Goal: Task Accomplishment & Management: Use online tool/utility

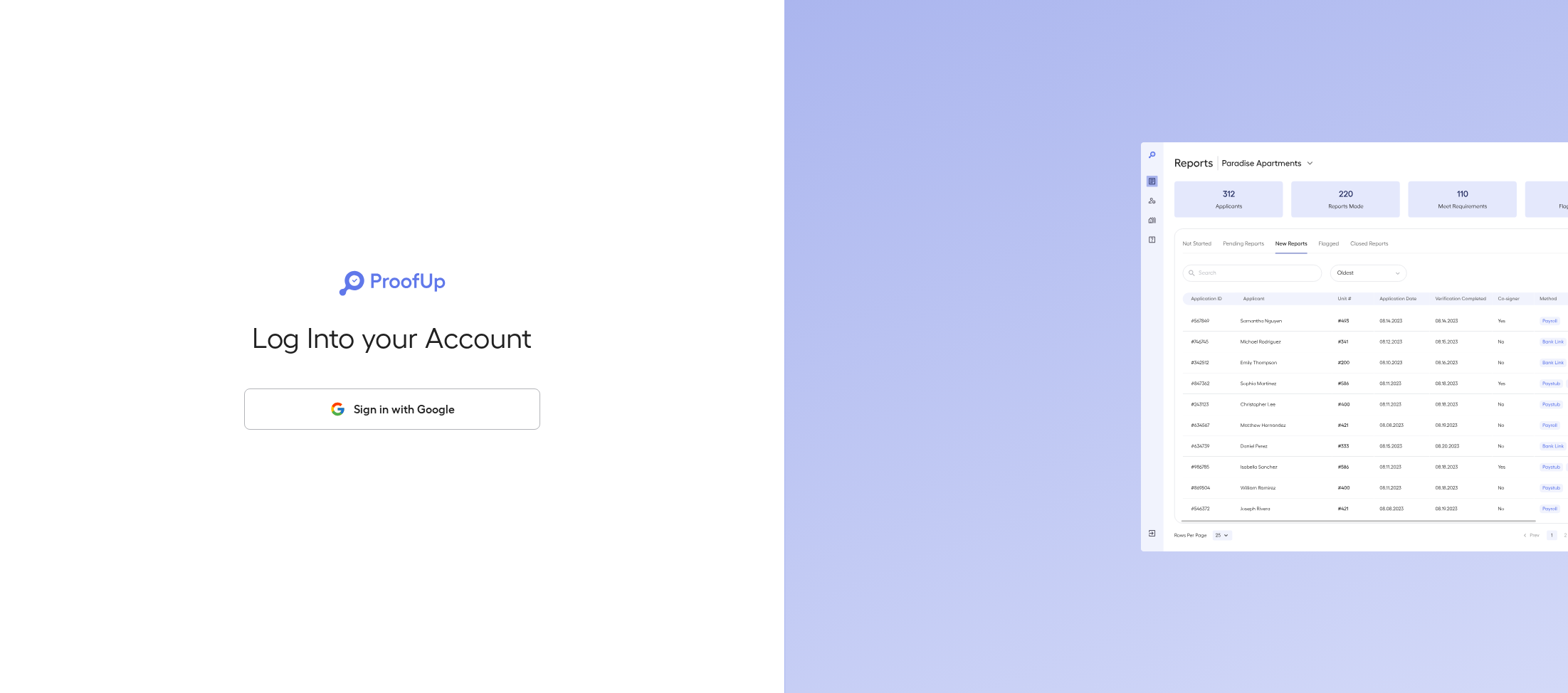
click at [467, 427] on button "Sign in with Google" at bounding box center [392, 408] width 296 height 41
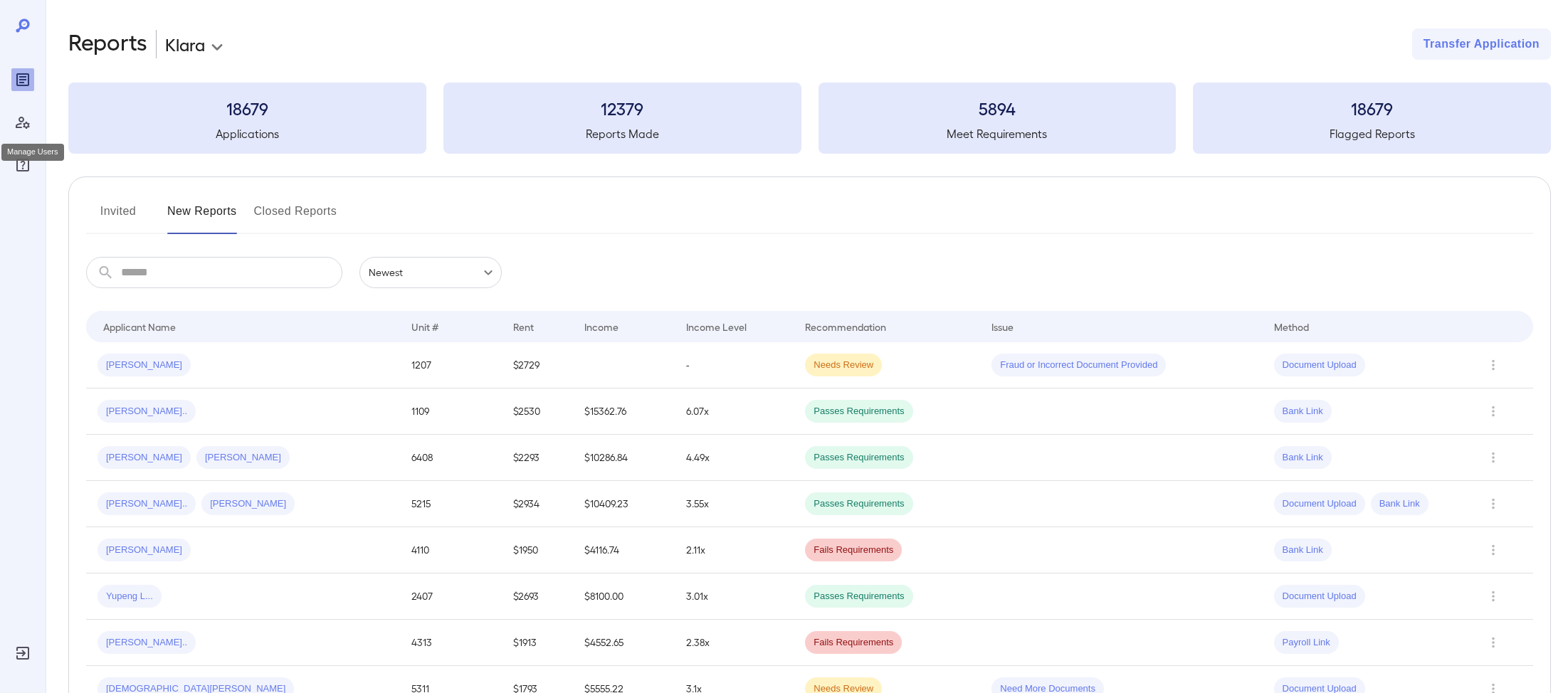
click at [27, 124] on icon "Manage Users" at bounding box center [23, 123] width 17 height 17
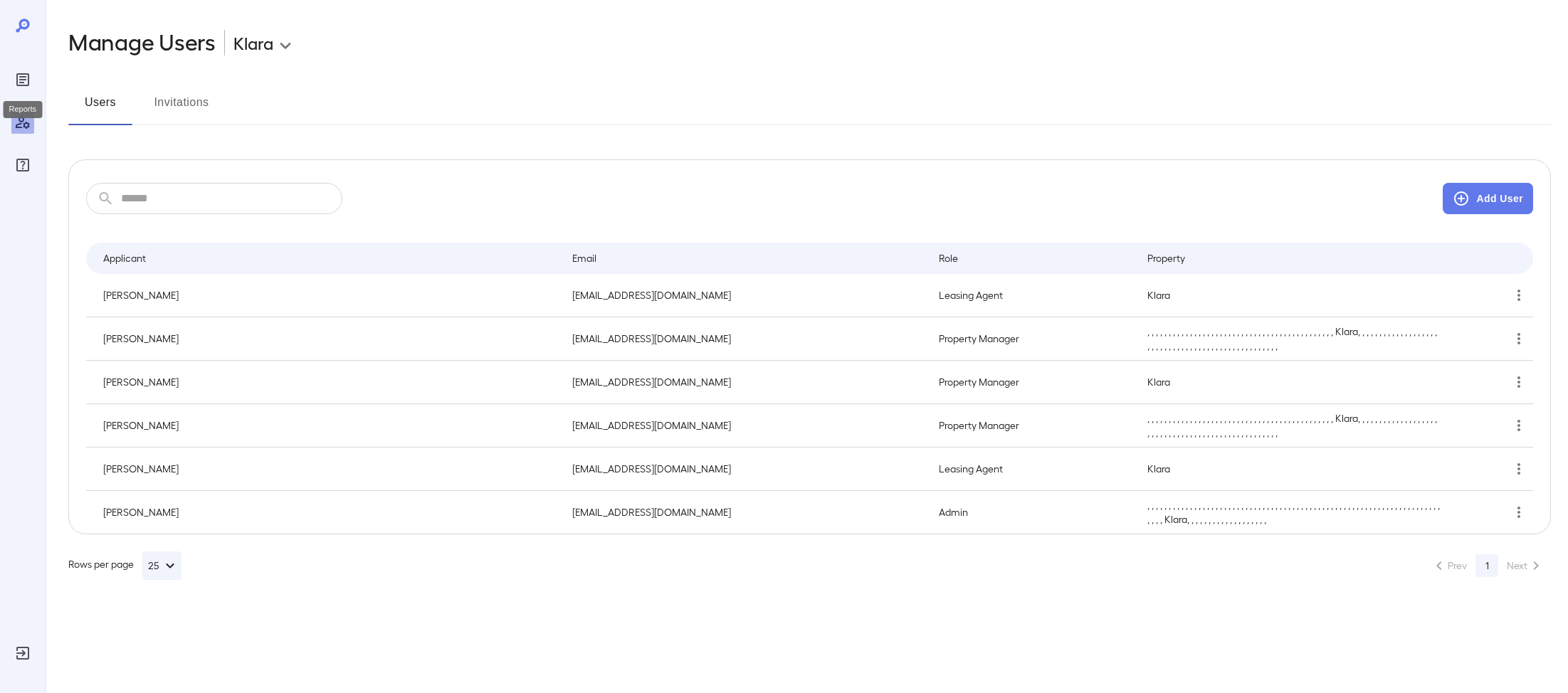
click at [17, 82] on icon "Reports" at bounding box center [22, 79] width 12 height 12
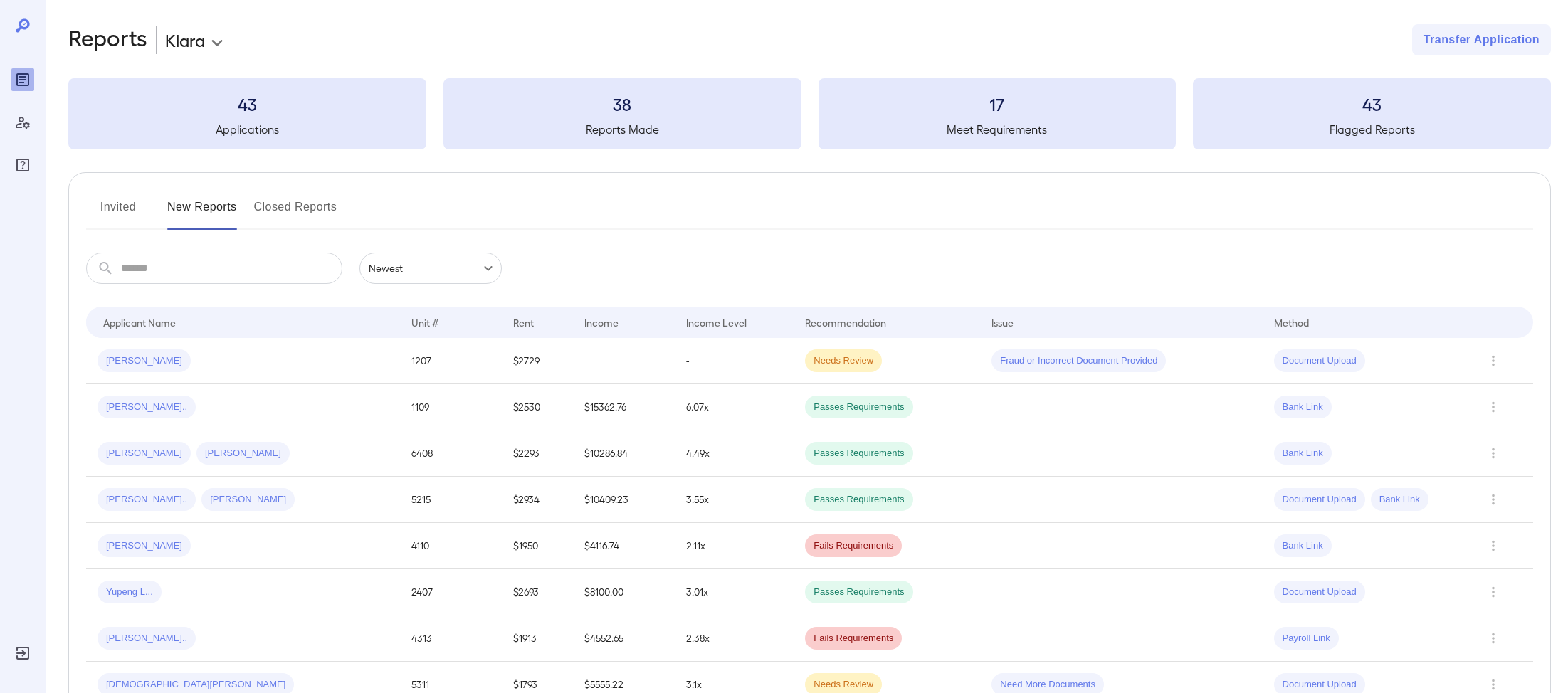
scroll to position [8, 0]
click at [18, 129] on icon "Manage Users" at bounding box center [23, 123] width 17 height 17
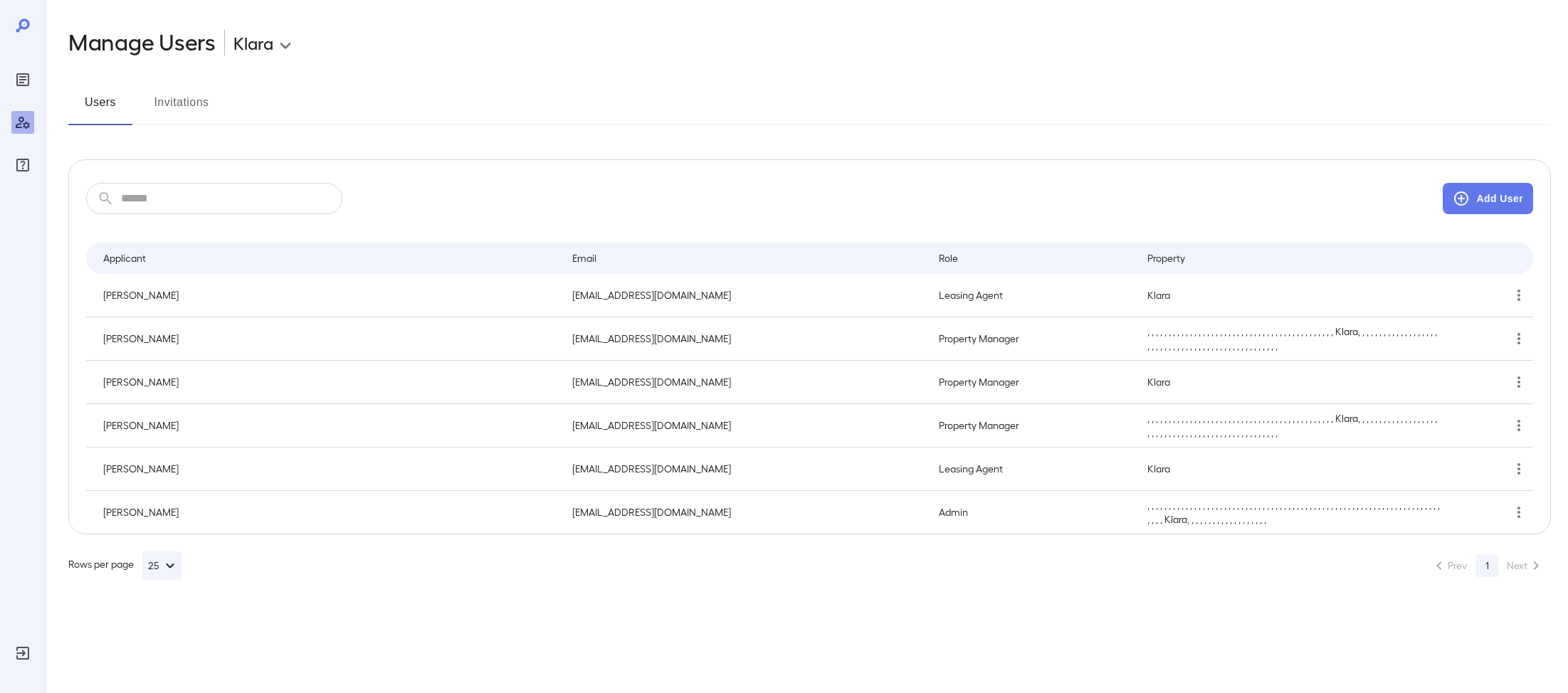
click at [20, 89] on div "Reports" at bounding box center [23, 80] width 23 height 23
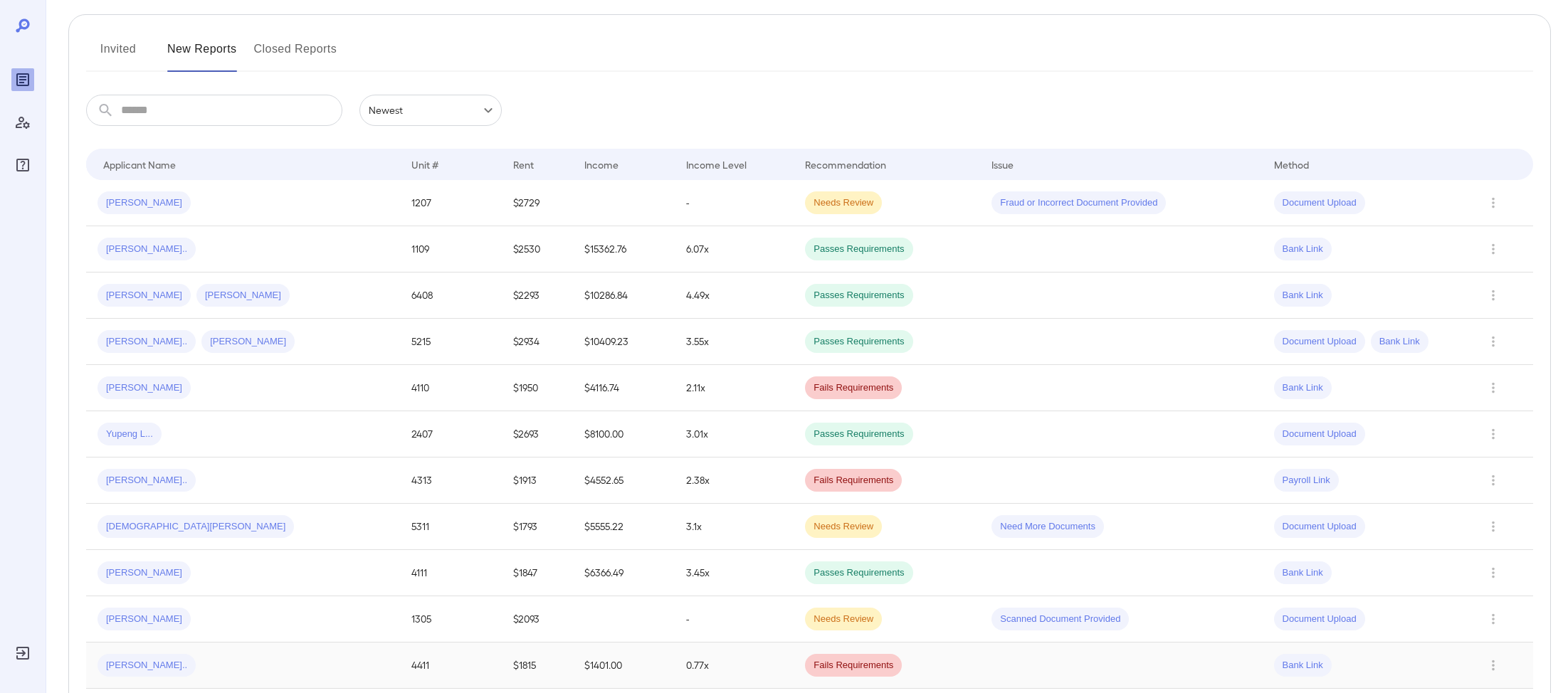
scroll to position [286, 0]
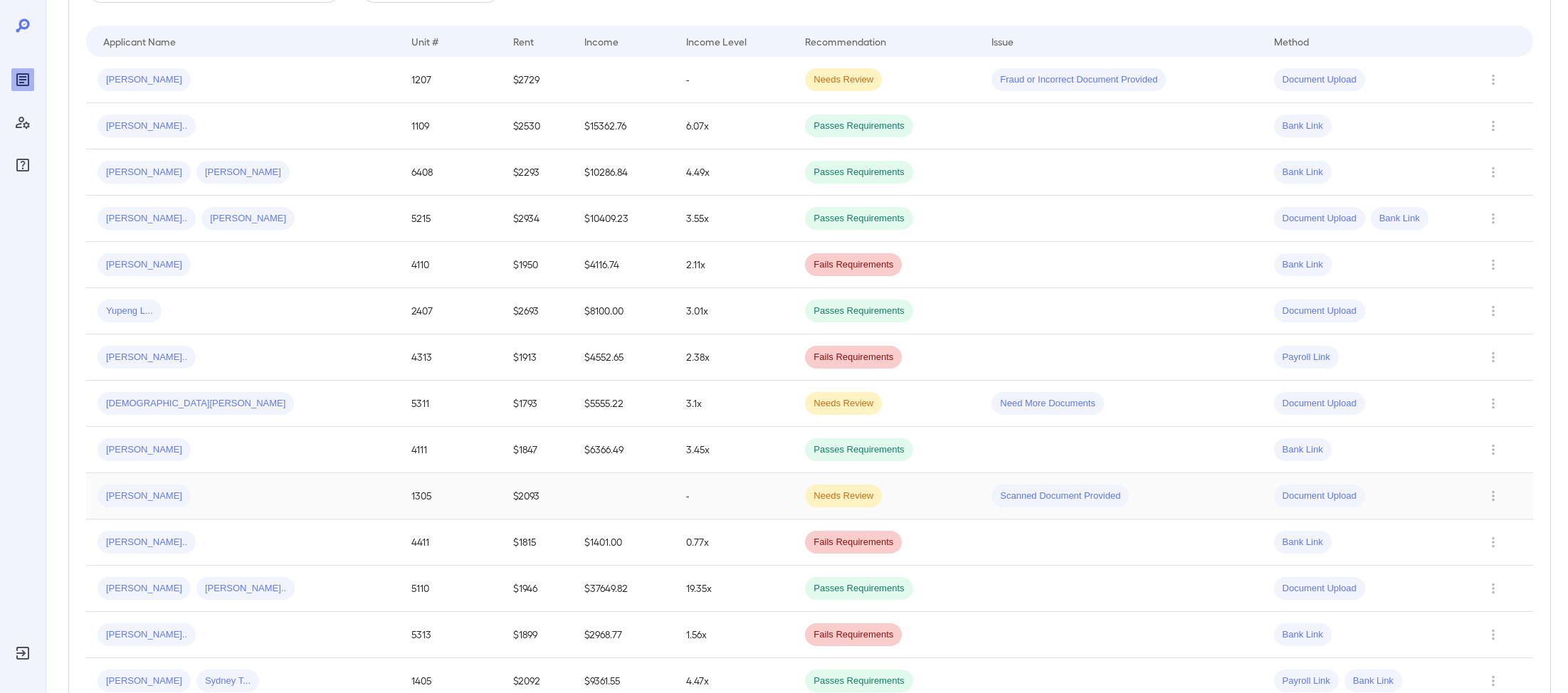
click at [135, 496] on span "Luis J..." at bounding box center [144, 497] width 93 height 13
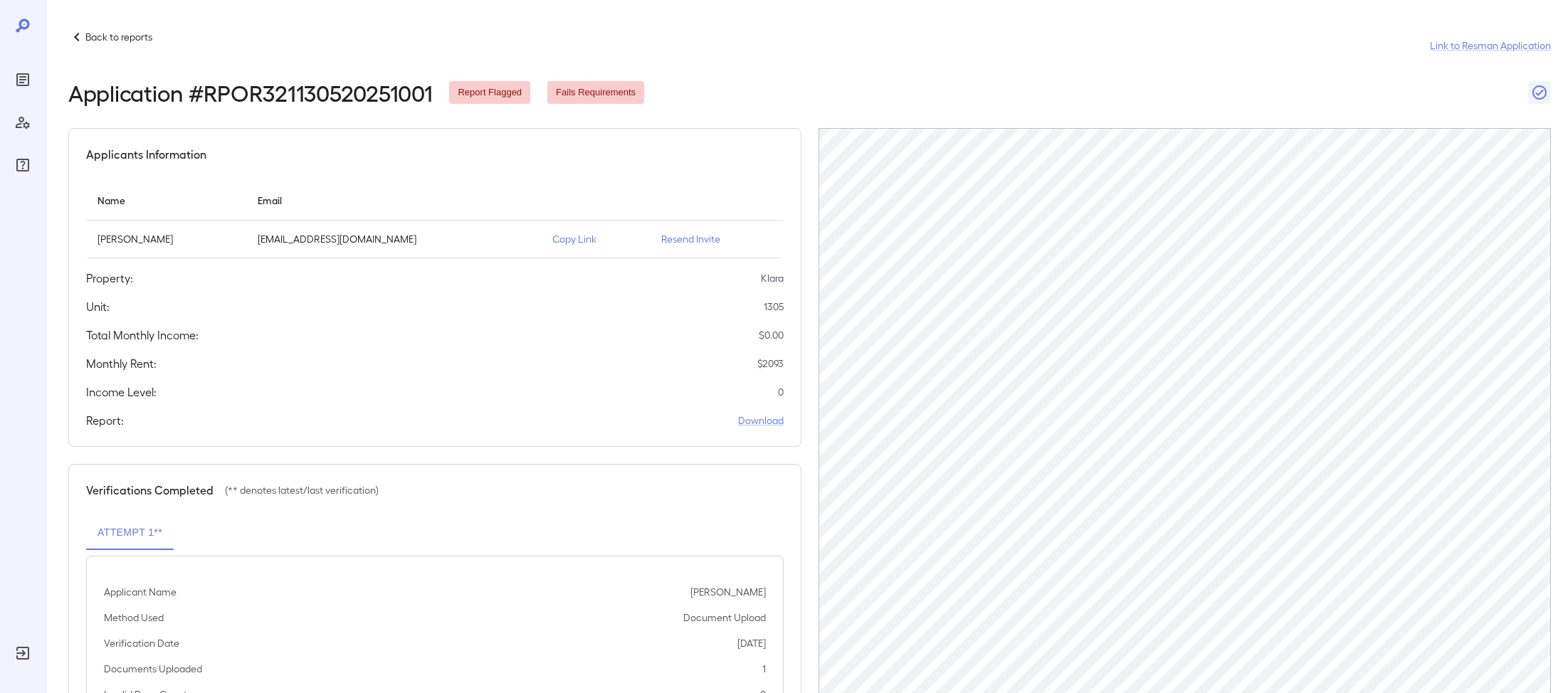
drag, startPoint x: 538, startPoint y: 246, endPoint x: 639, endPoint y: 226, distance: 103.0
click at [552, 246] on p "Copy Link" at bounding box center [595, 239] width 86 height 14
